Goal: Task Accomplishment & Management: Manage account settings

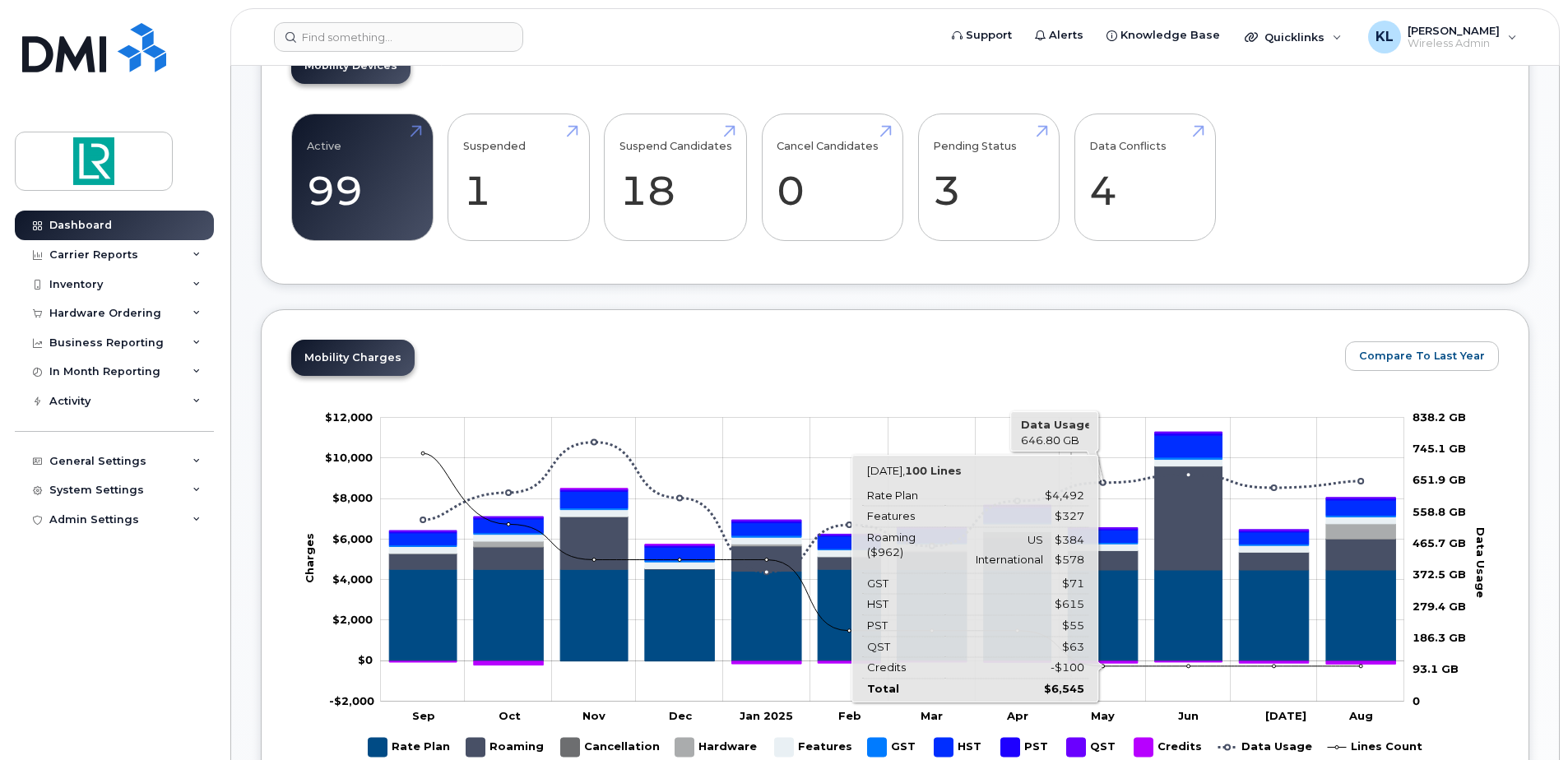
scroll to position [493, 0]
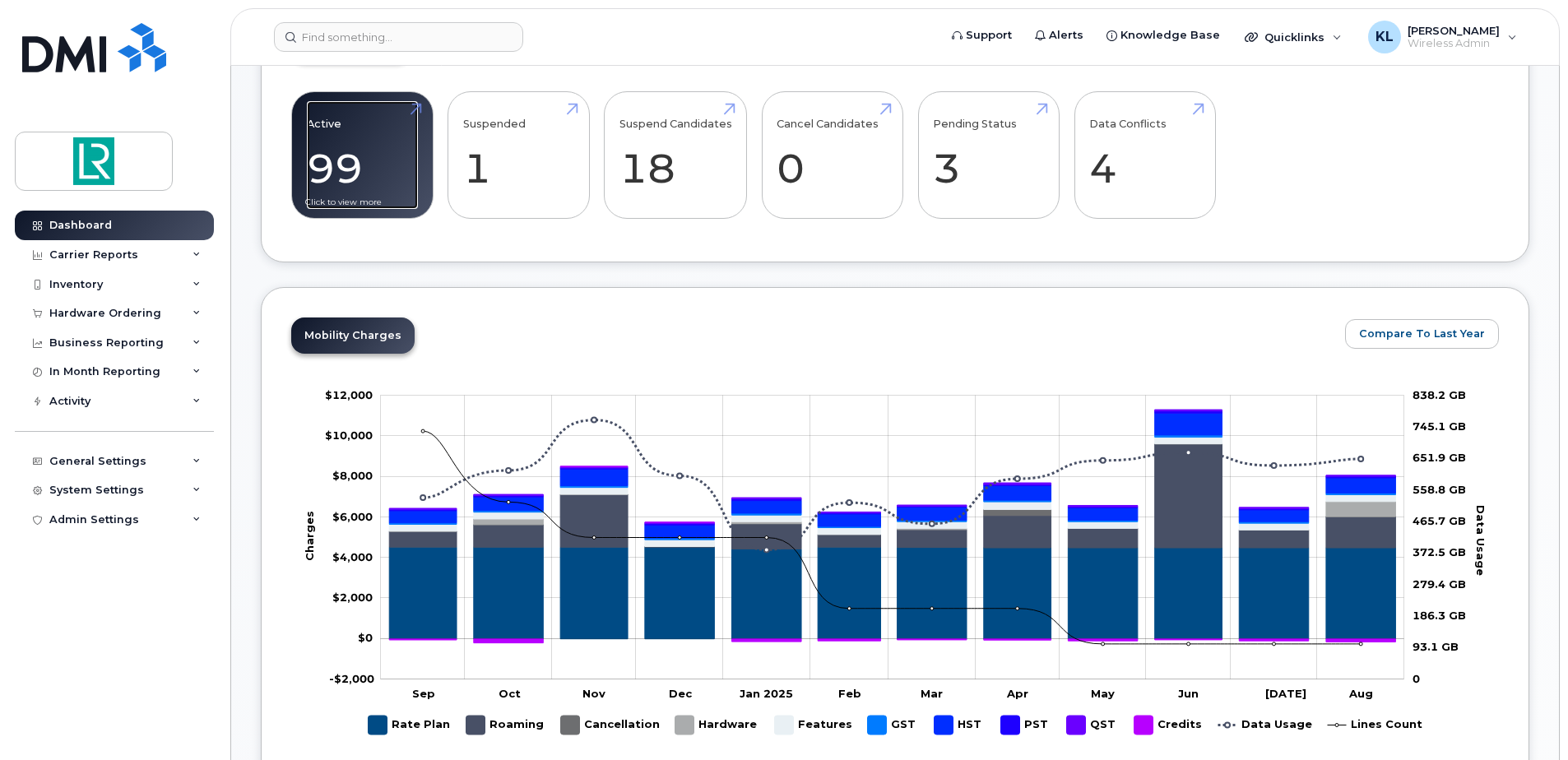
click at [391, 185] on link "Active 99" at bounding box center [362, 156] width 111 height 108
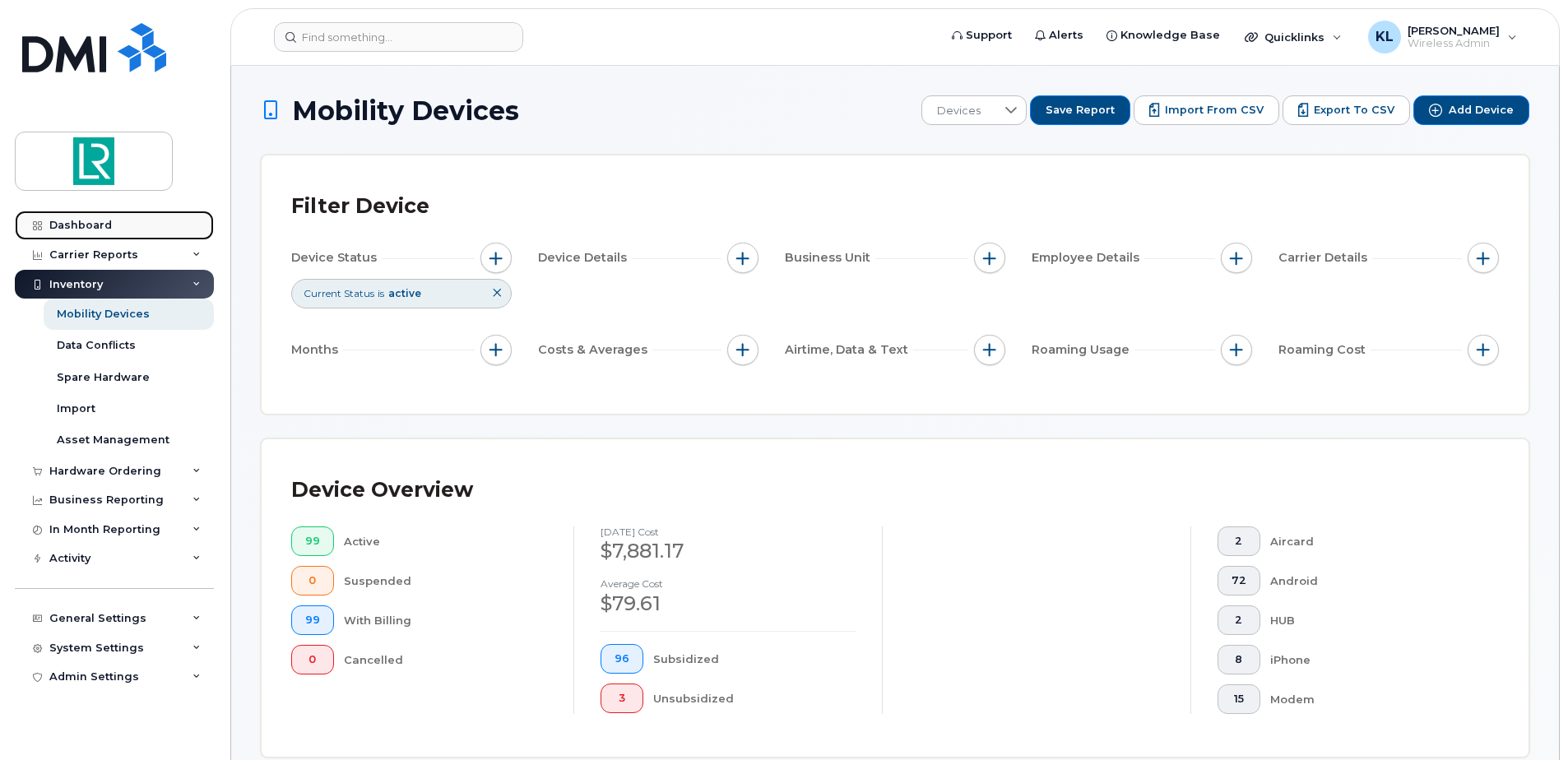
click at [76, 222] on div "Dashboard" at bounding box center [80, 224] width 62 height 13
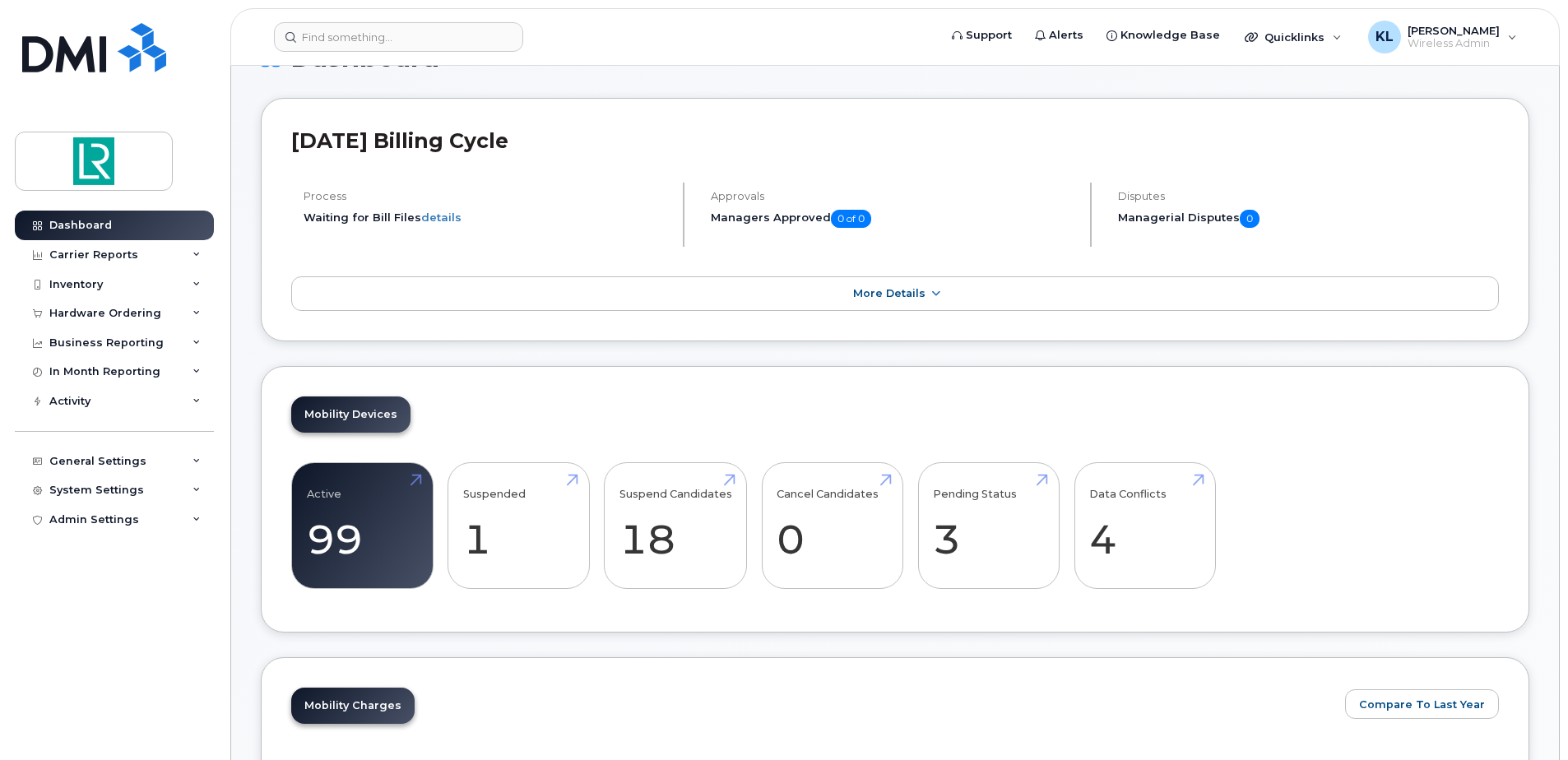
scroll to position [83, 0]
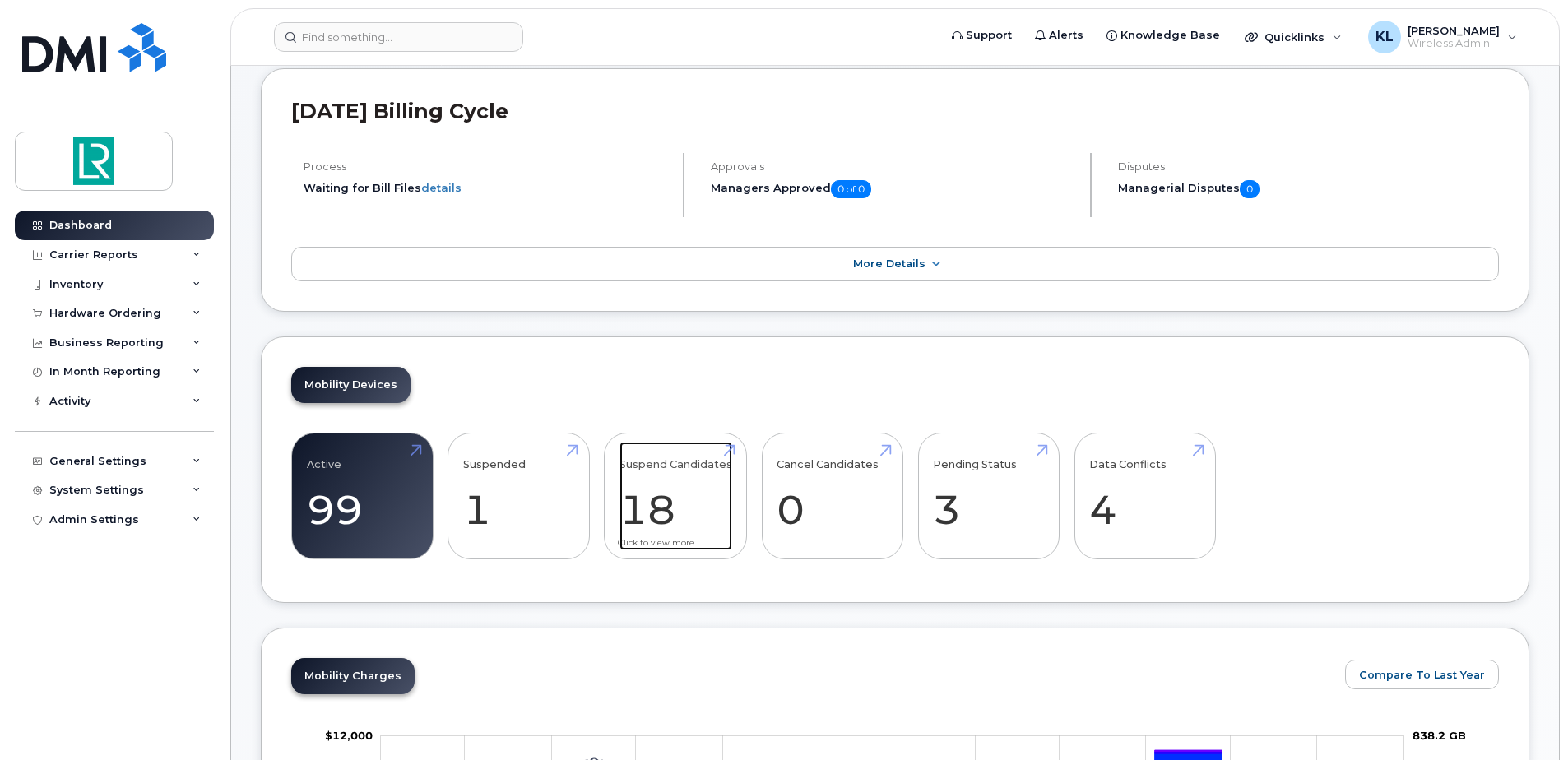
click at [692, 486] on link "Suspend Candidates 18" at bounding box center [676, 495] width 112 height 108
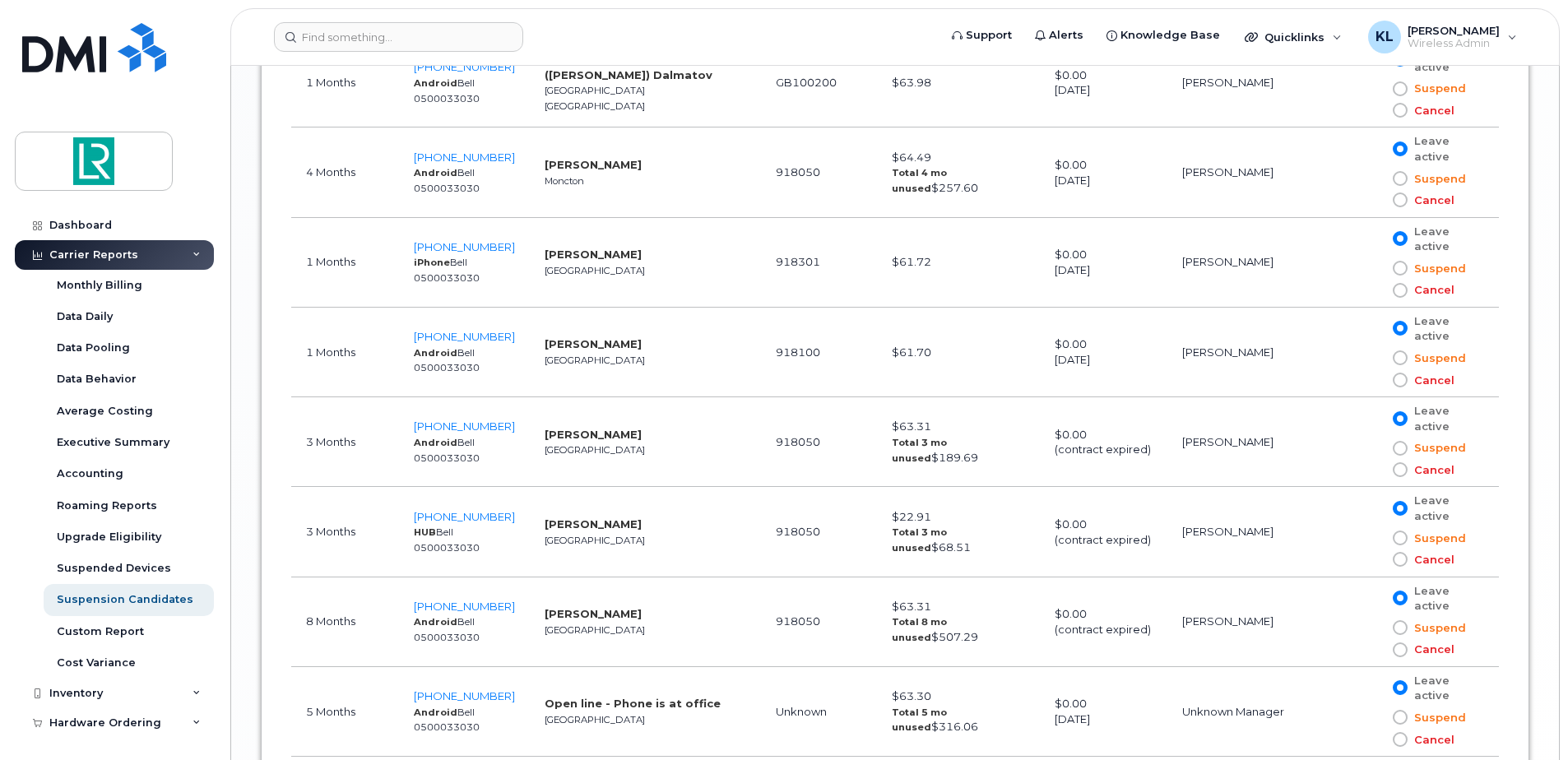
scroll to position [2009, 0]
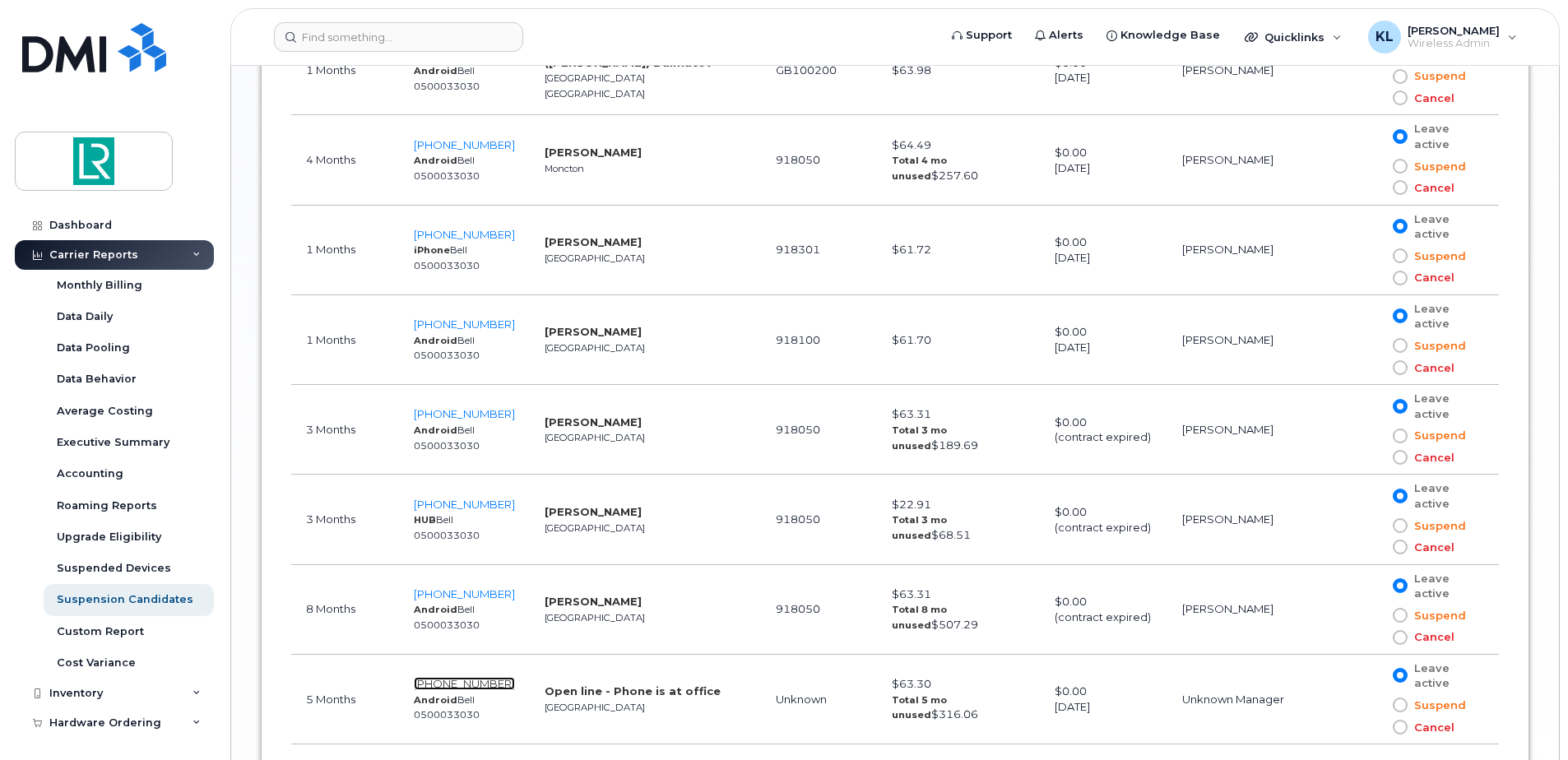
click at [510, 676] on span "902-497-5812" at bounding box center [464, 682] width 101 height 13
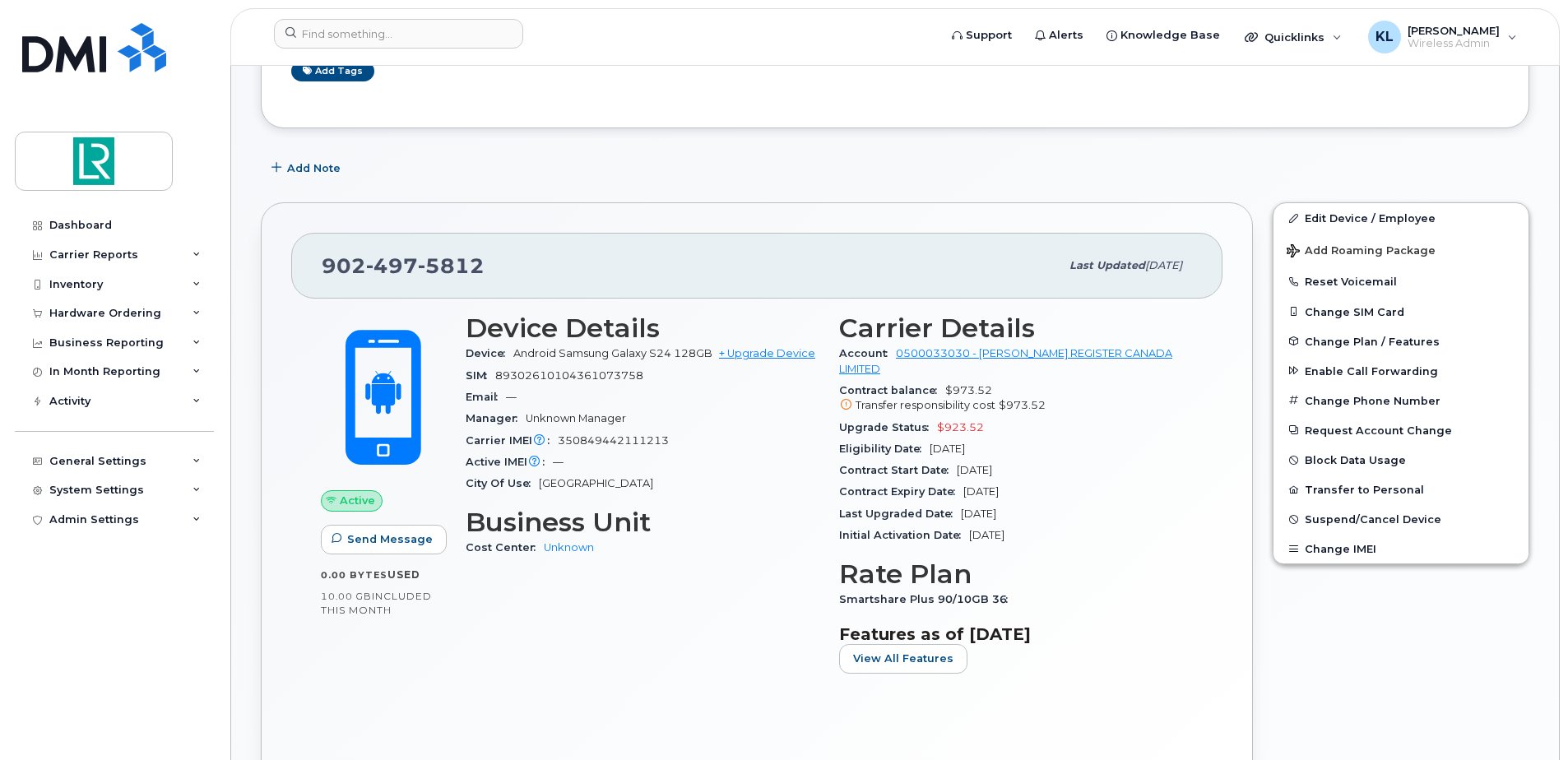
scroll to position [329, 0]
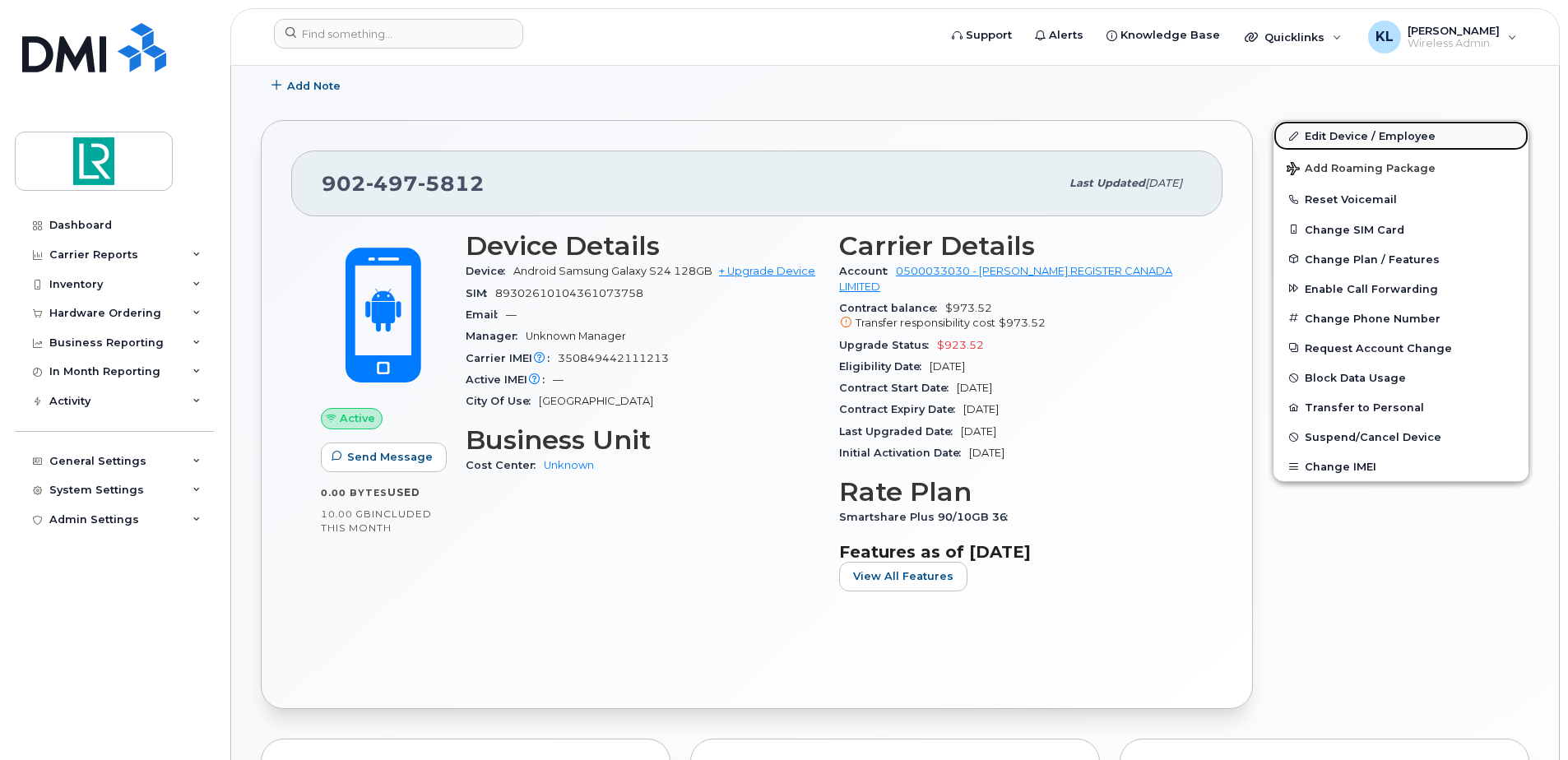
click at [1332, 138] on link "Edit Device / Employee" at bounding box center [1401, 136] width 255 height 30
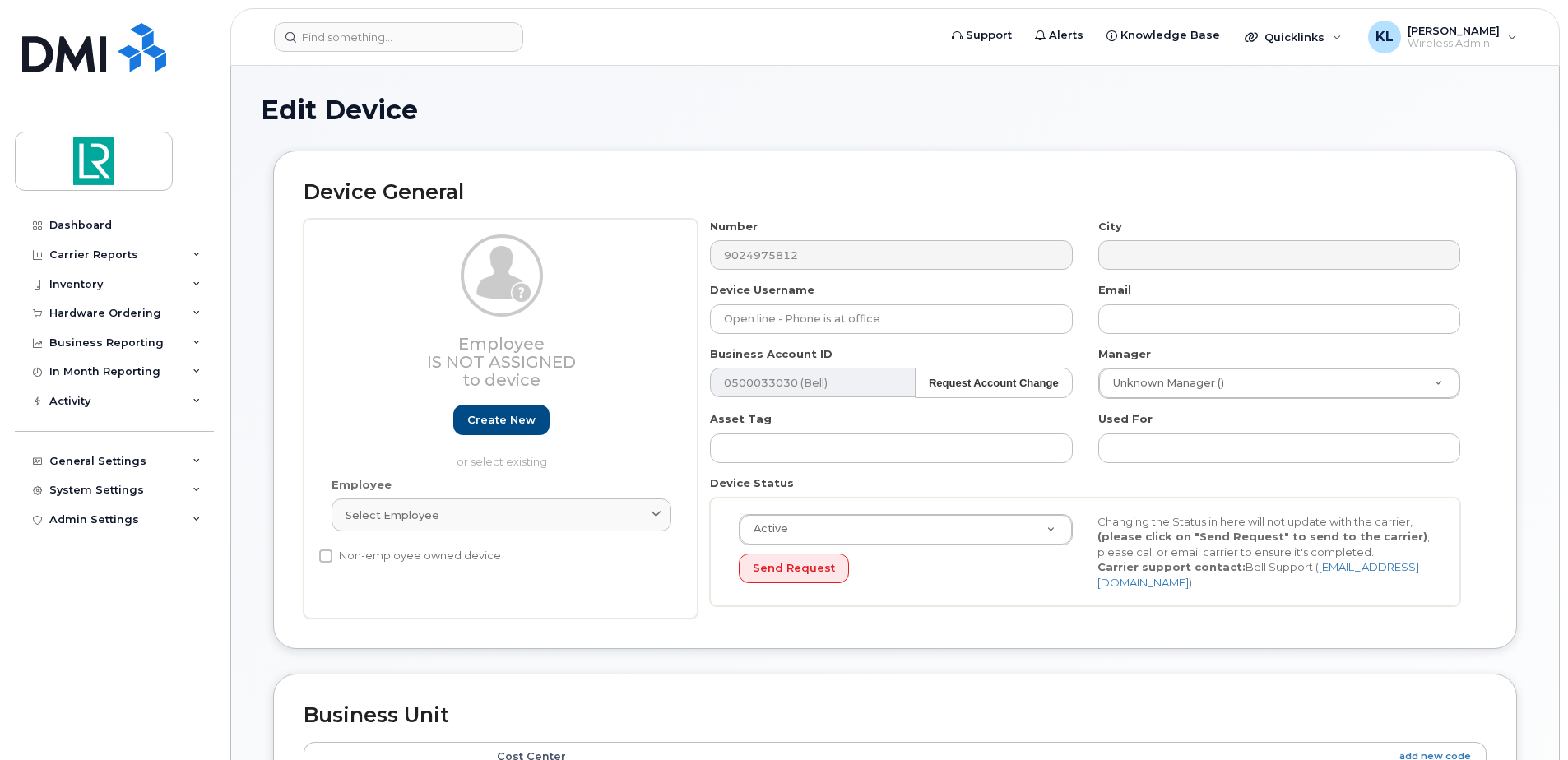
select select "11121799"
drag, startPoint x: 904, startPoint y: 314, endPoint x: 588, endPoint y: 354, distance: 318.5
click at [590, 354] on div "Employee Is not assigned to device Create new or select existing Employee Selec…" at bounding box center [894, 418] width 1183 height 401
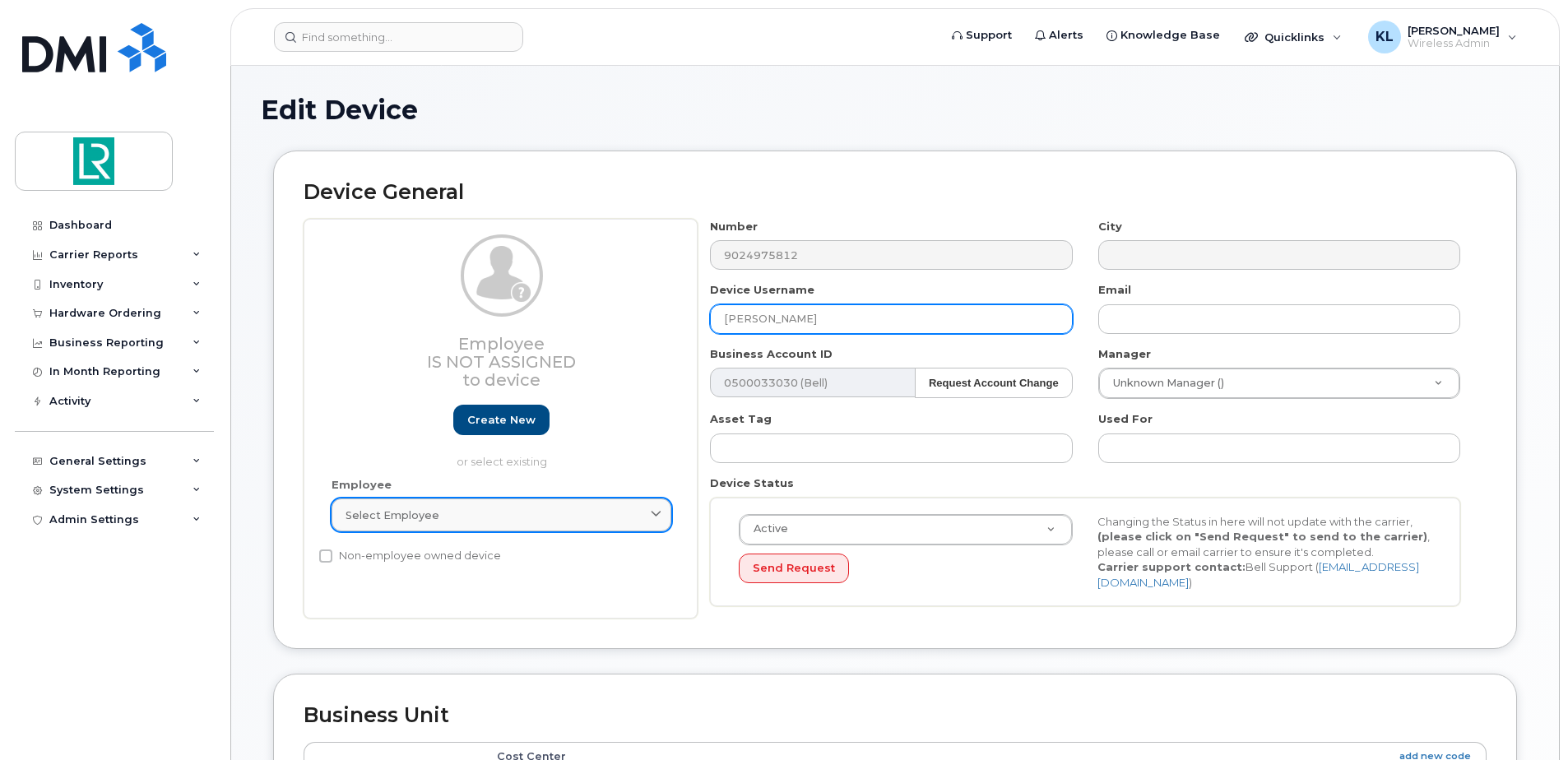
type input "[PERSON_NAME]"
click at [601, 514] on div "Select employee" at bounding box center [501, 515] width 312 height 16
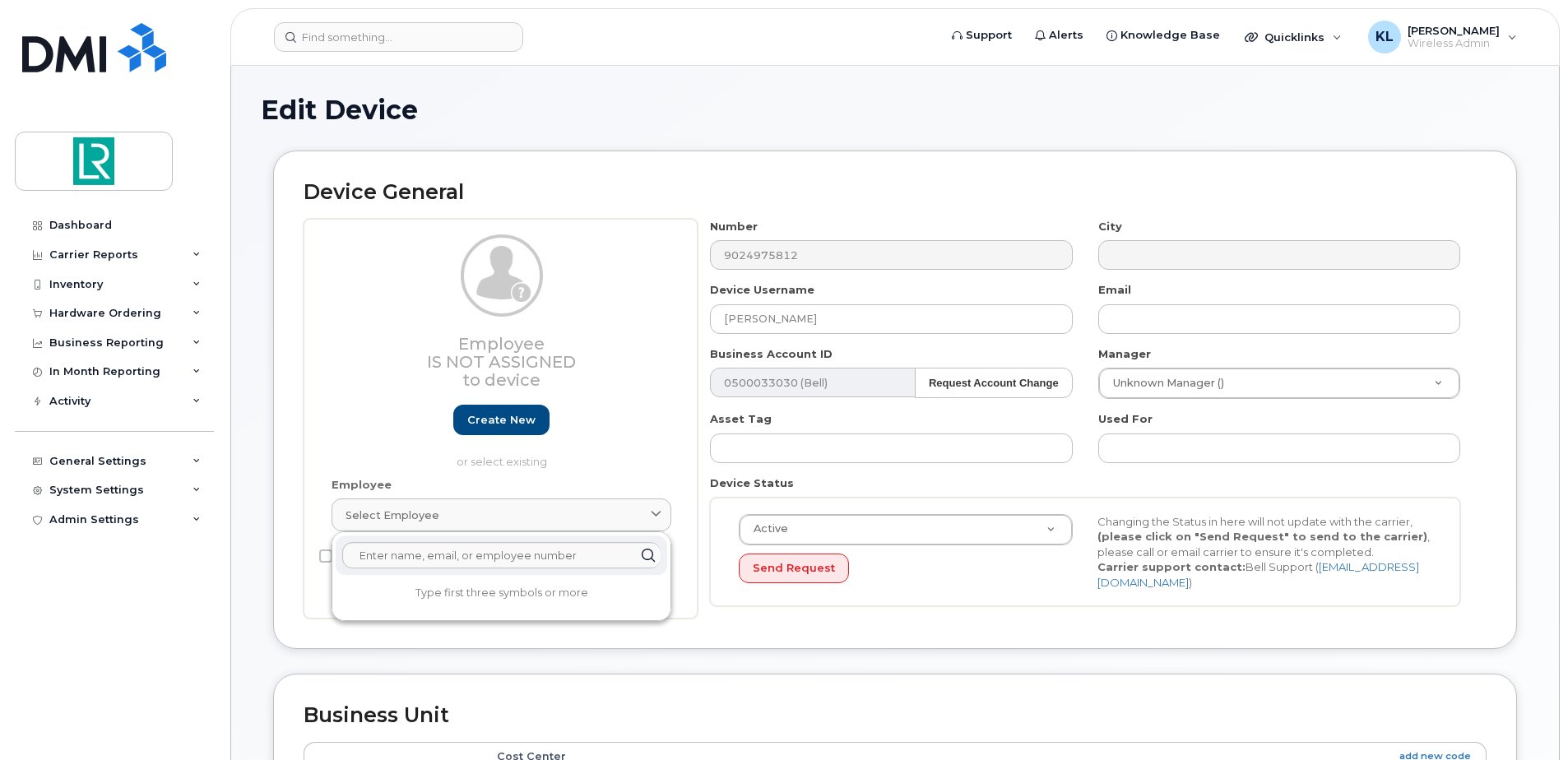
click at [621, 395] on div "Employee Is not assigned to device Create new or select existing" at bounding box center [501, 351] width 340 height 235
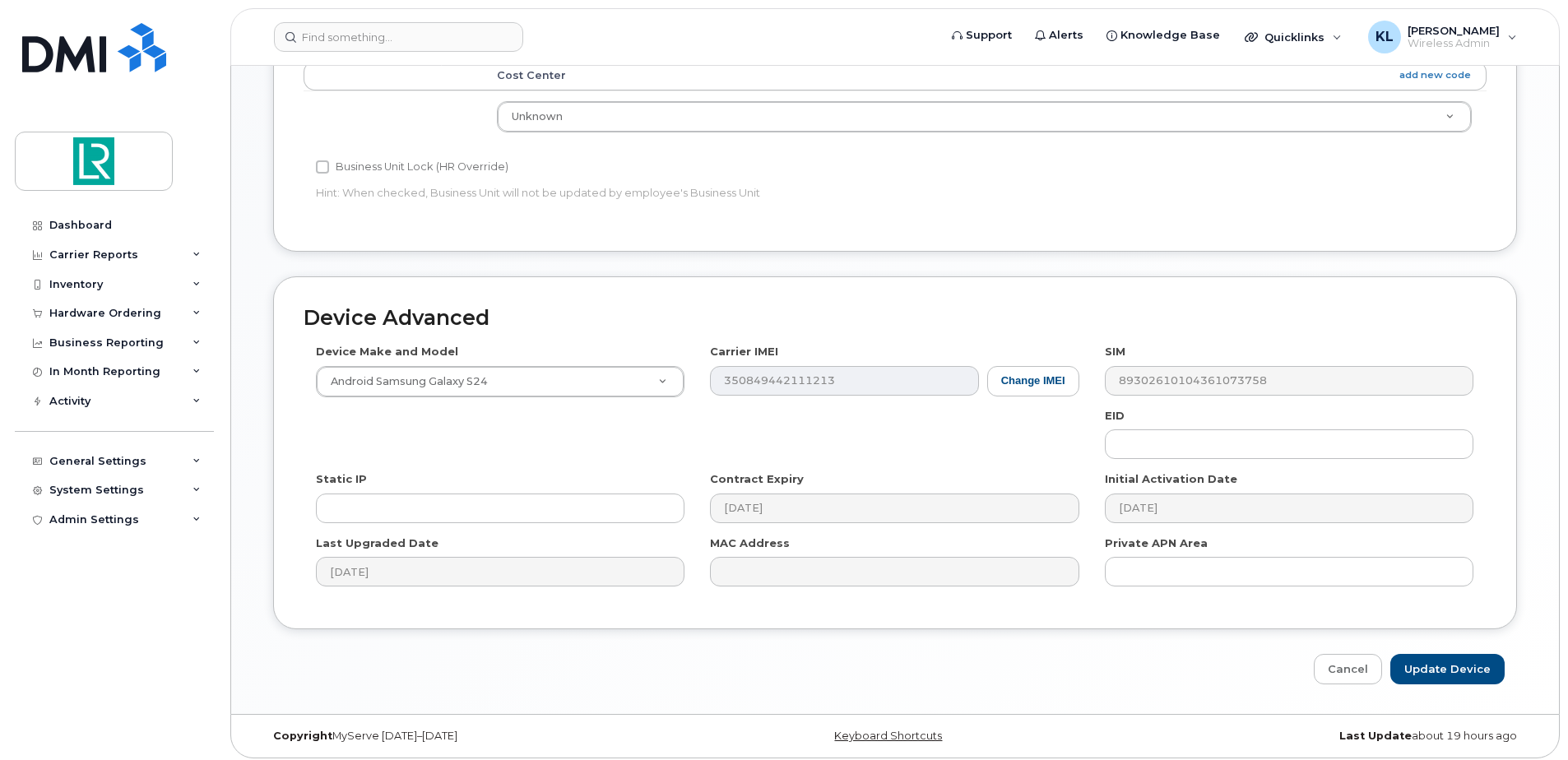
scroll to position [687, 0]
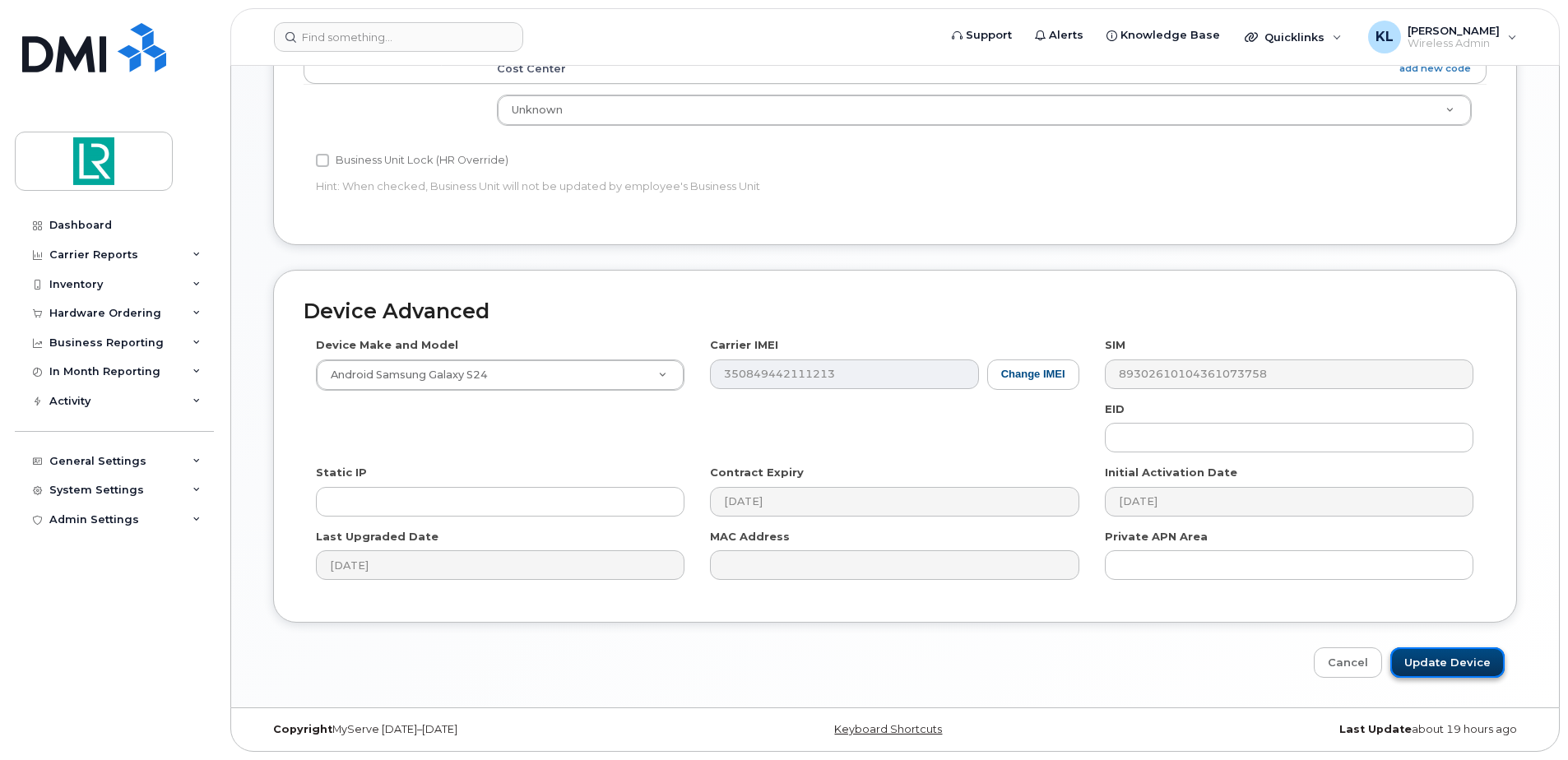
click at [1451, 665] on input "Update Device" at bounding box center [1447, 662] width 114 height 31
type input "Saving..."
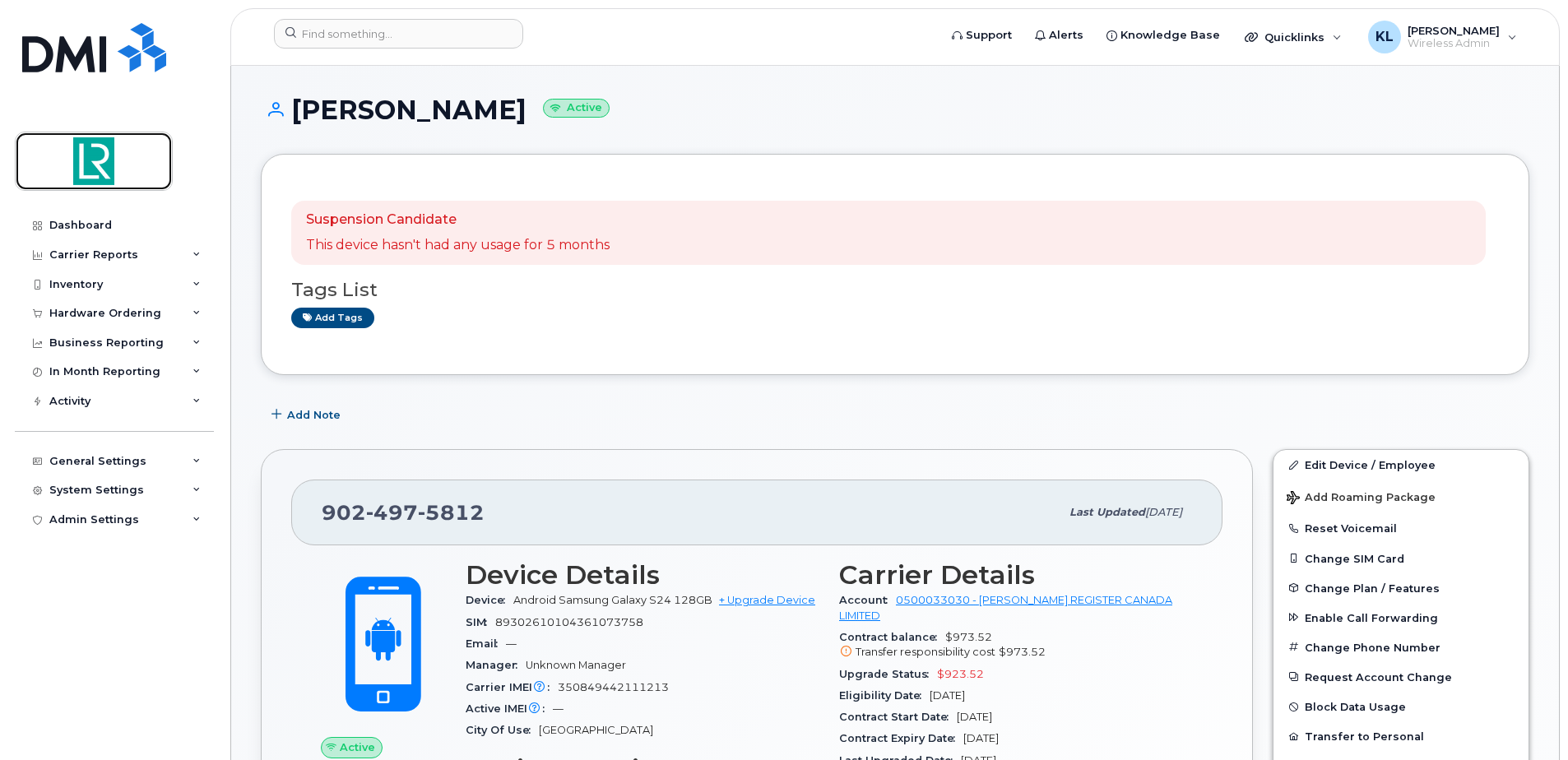
click at [100, 167] on img at bounding box center [94, 160] width 127 height 47
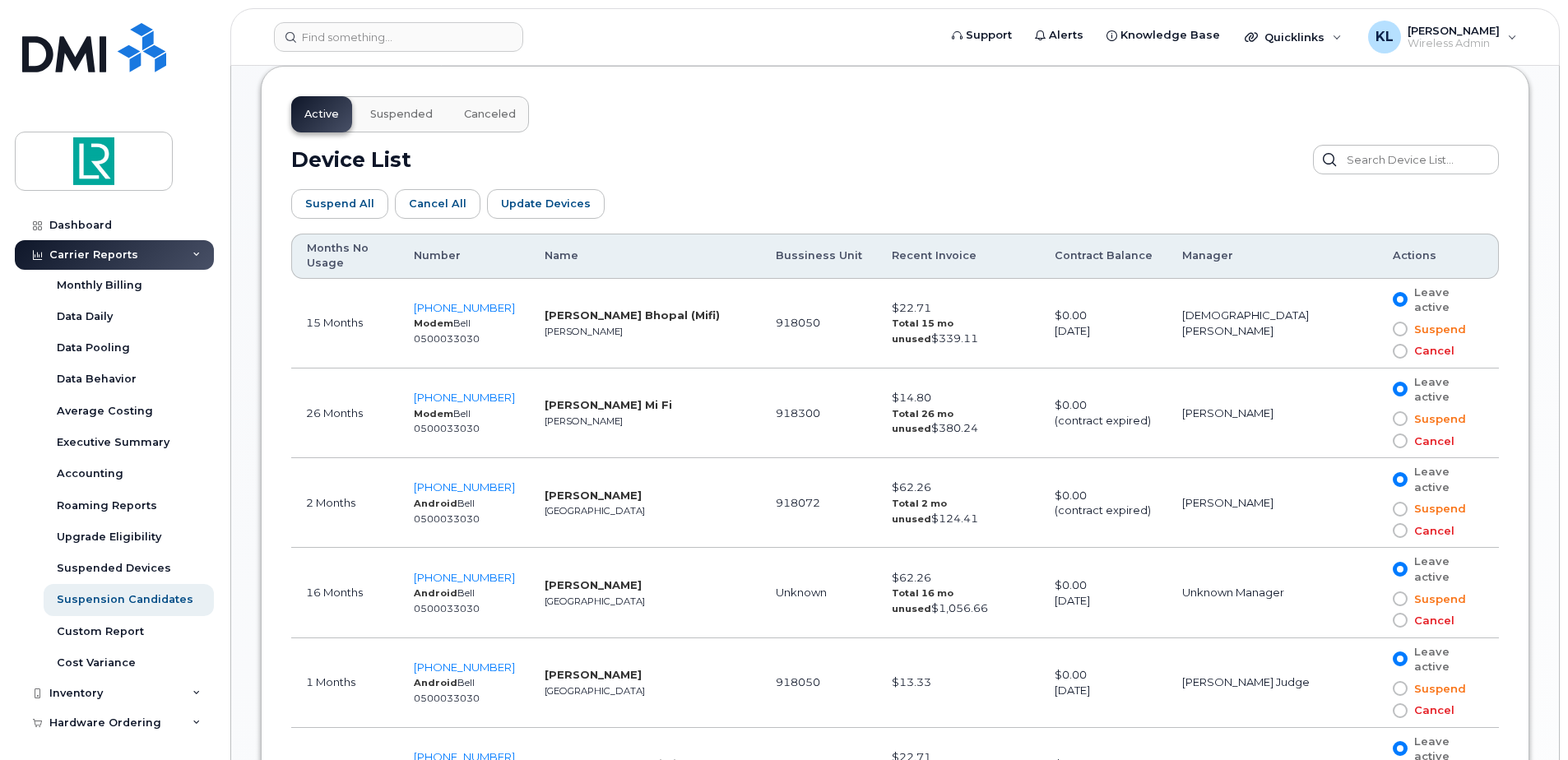
scroll to position [530, 0]
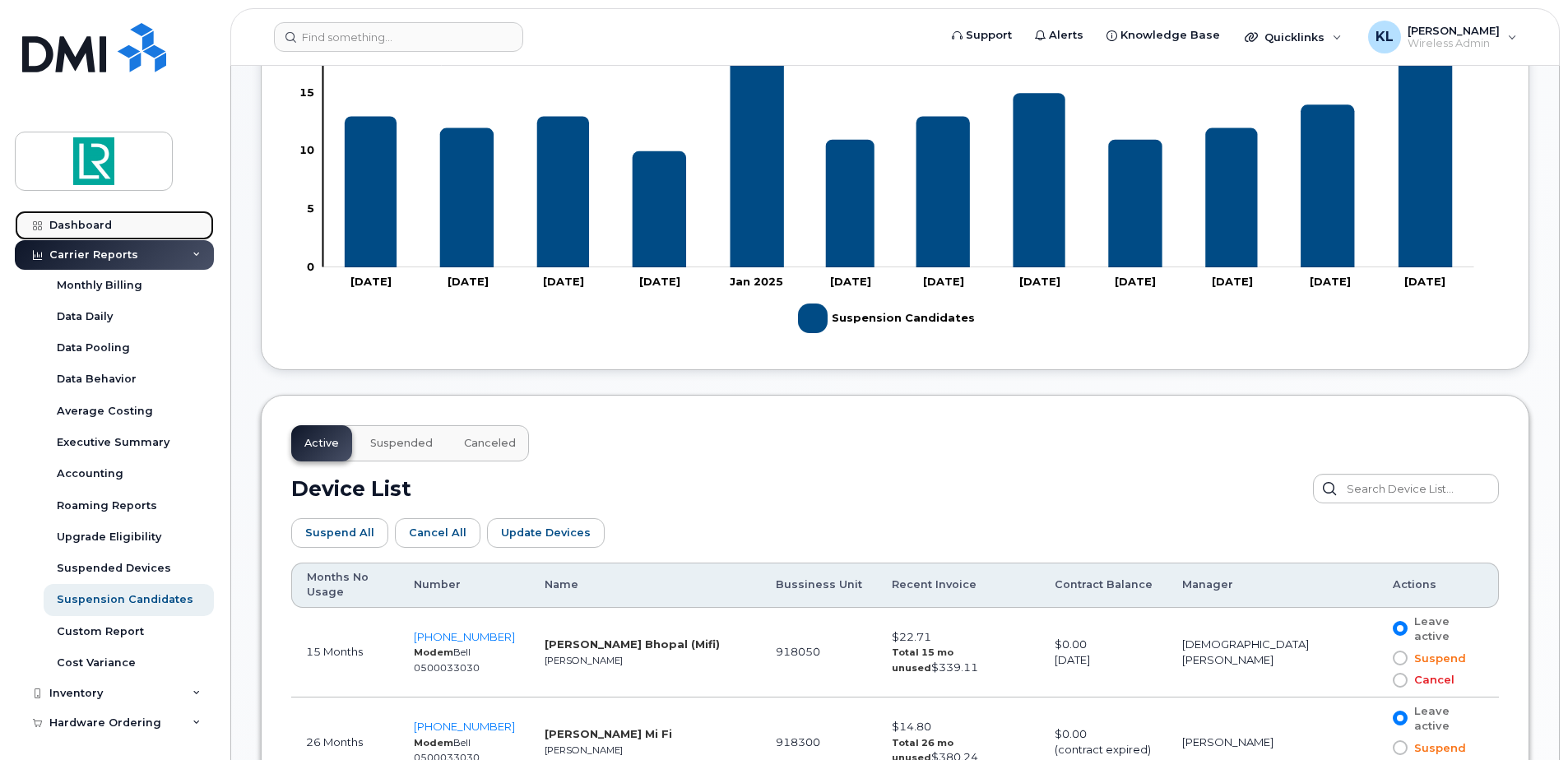
click at [70, 222] on div "Dashboard" at bounding box center [80, 224] width 62 height 13
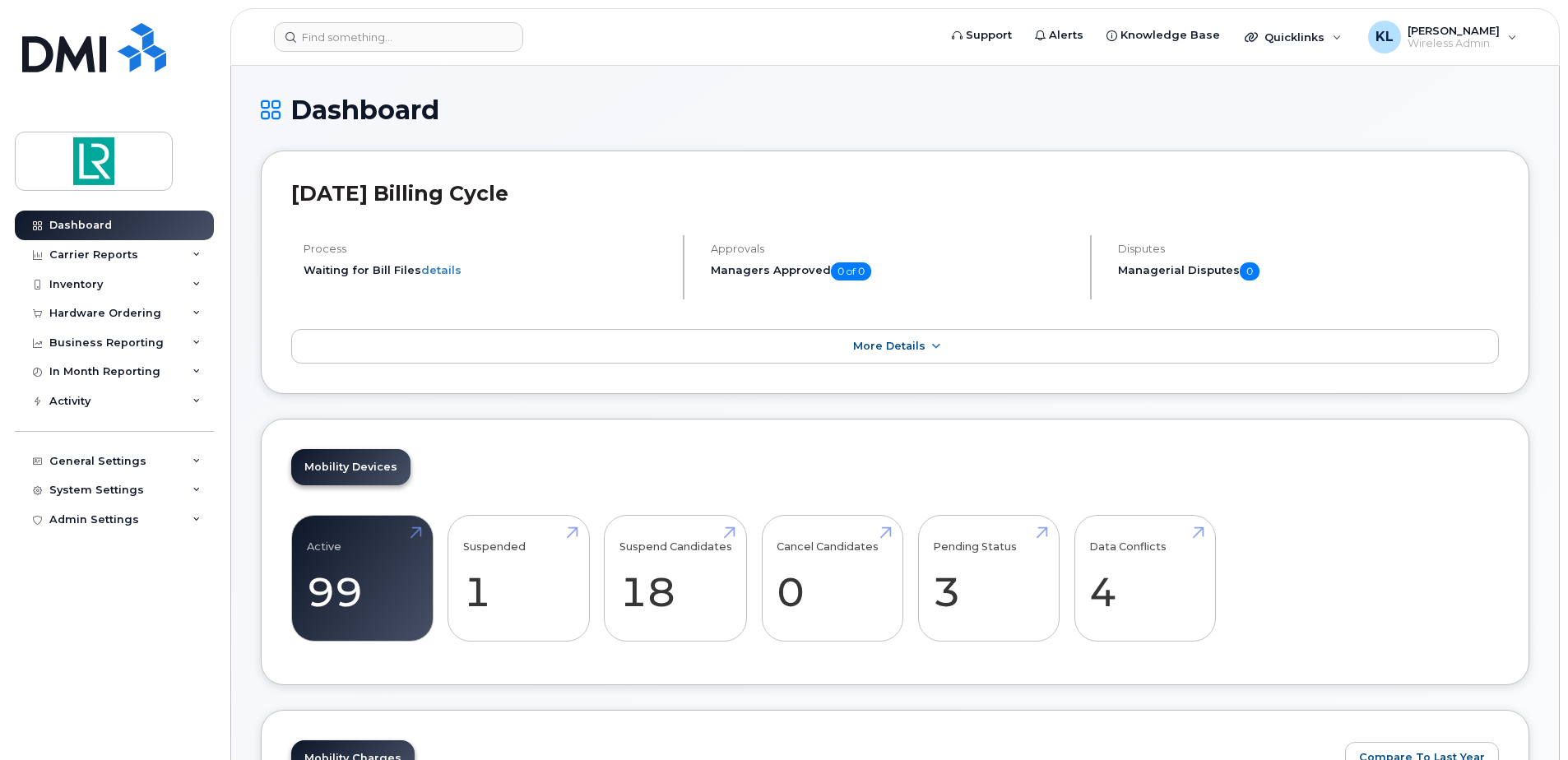
click at [700, 48] on form at bounding box center [600, 37] width 653 height 30
